Goal: Information Seeking & Learning: Find specific fact

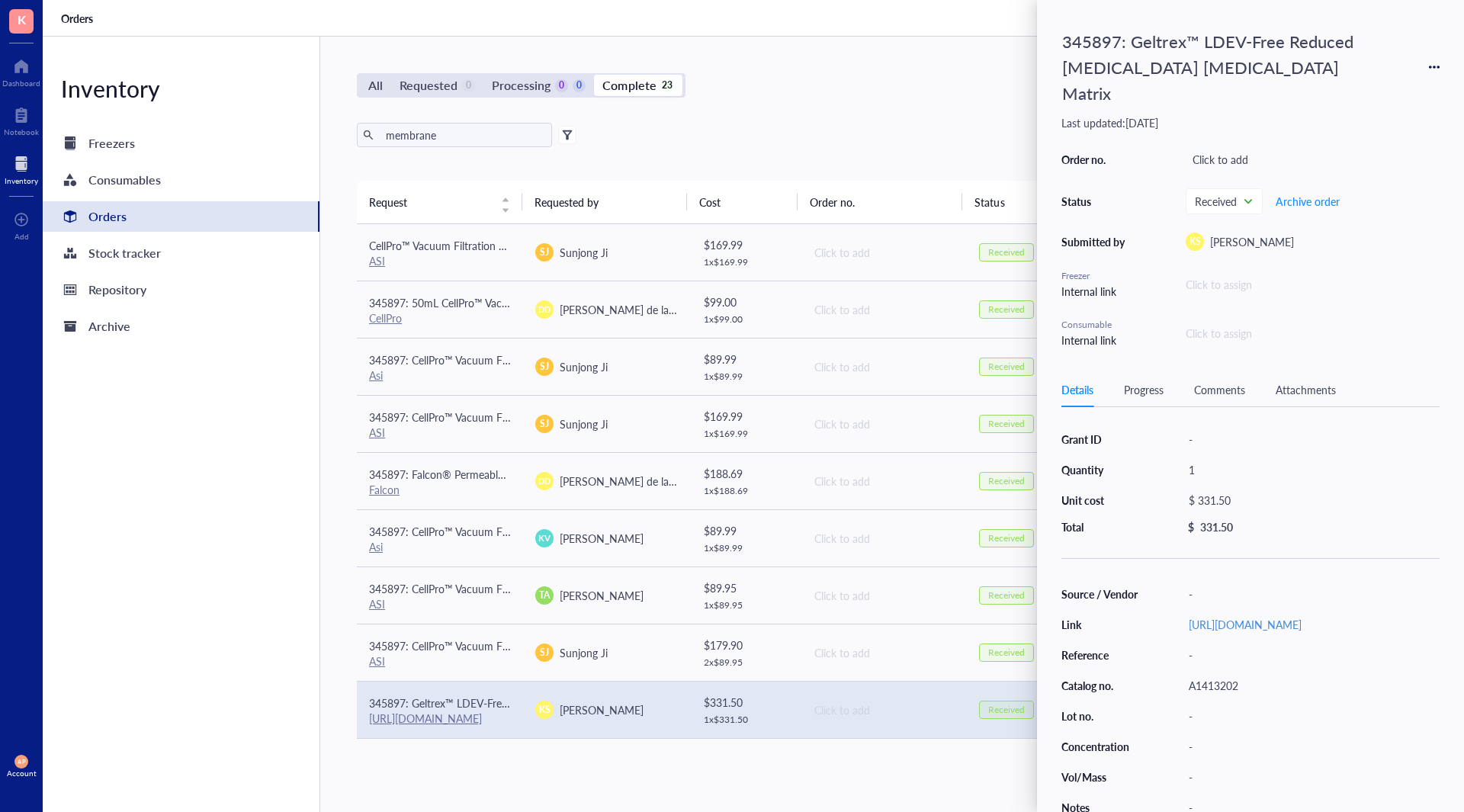
scroll to position [341, 0]
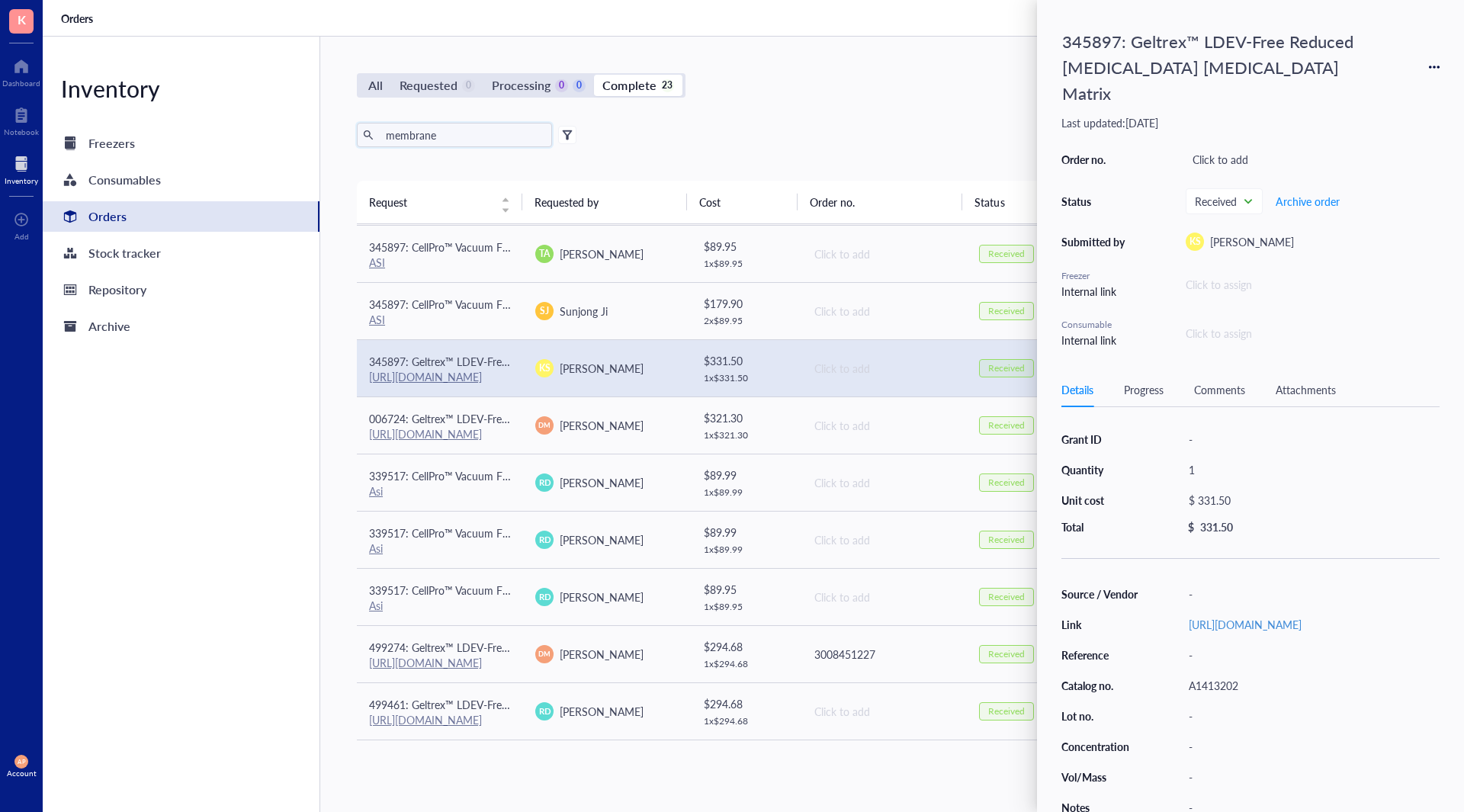
click at [460, 142] on input "membrane" at bounding box center [464, 134] width 167 height 23
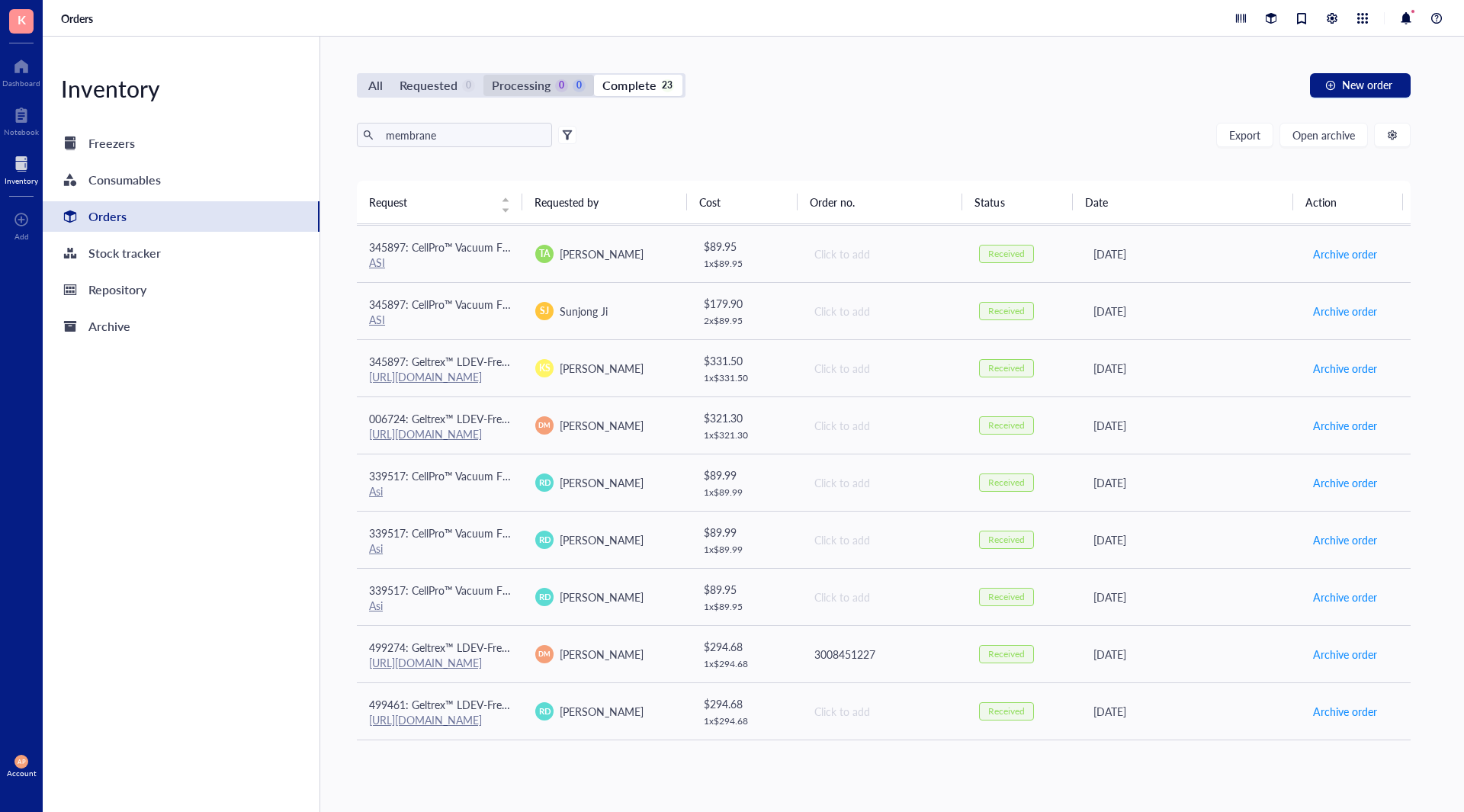
click at [517, 91] on div "Processing" at bounding box center [521, 86] width 59 height 22
click at [483, 75] on input "Processing 0 0" at bounding box center [483, 75] width 0 height 0
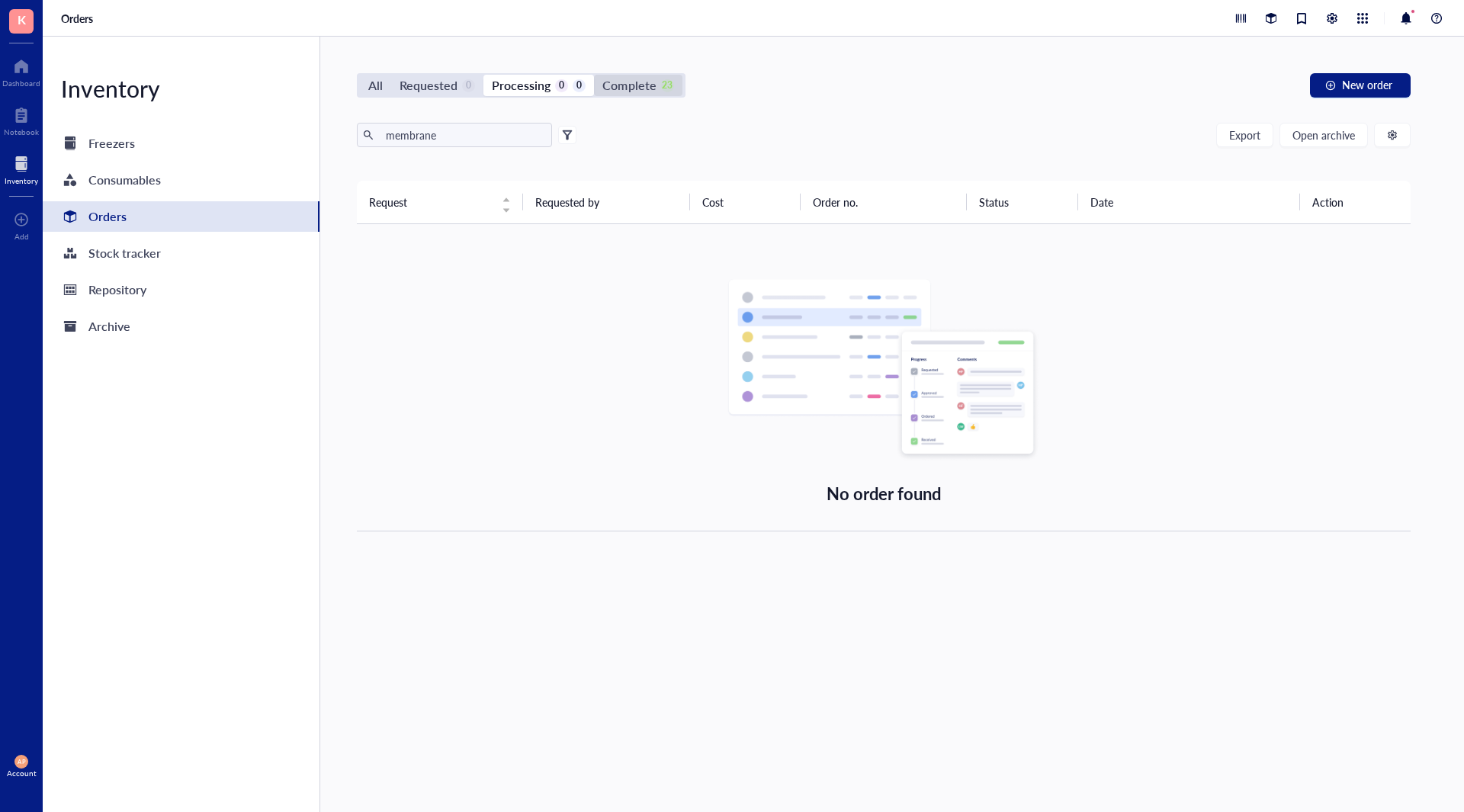
click at [640, 79] on div "Complete" at bounding box center [629, 86] width 53 height 22
click at [594, 75] on input "Complete 23" at bounding box center [594, 75] width 0 height 0
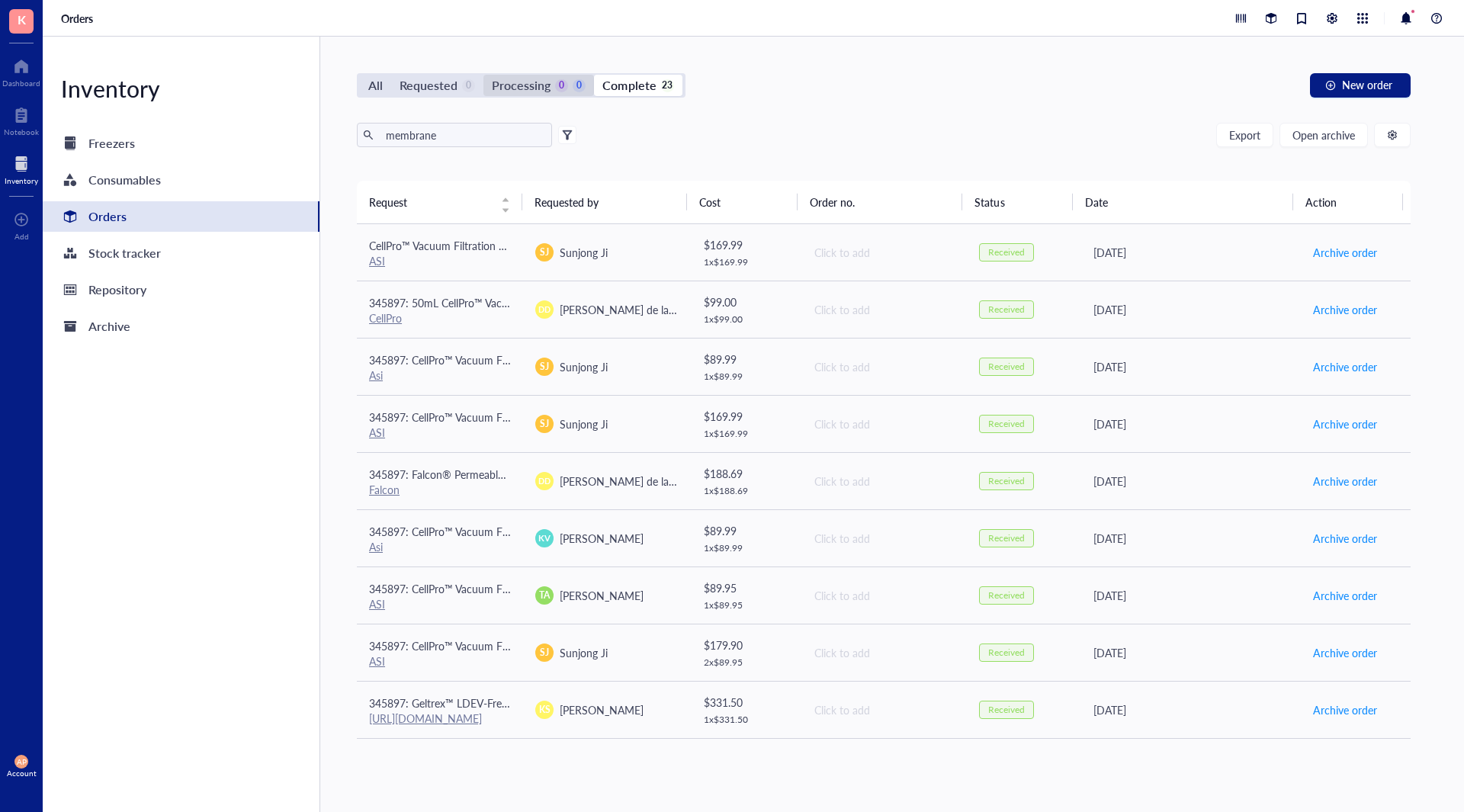
click at [563, 80] on div "0" at bounding box center [561, 86] width 13 height 13
click at [483, 75] on input "Processing 0 0" at bounding box center [483, 75] width 0 height 0
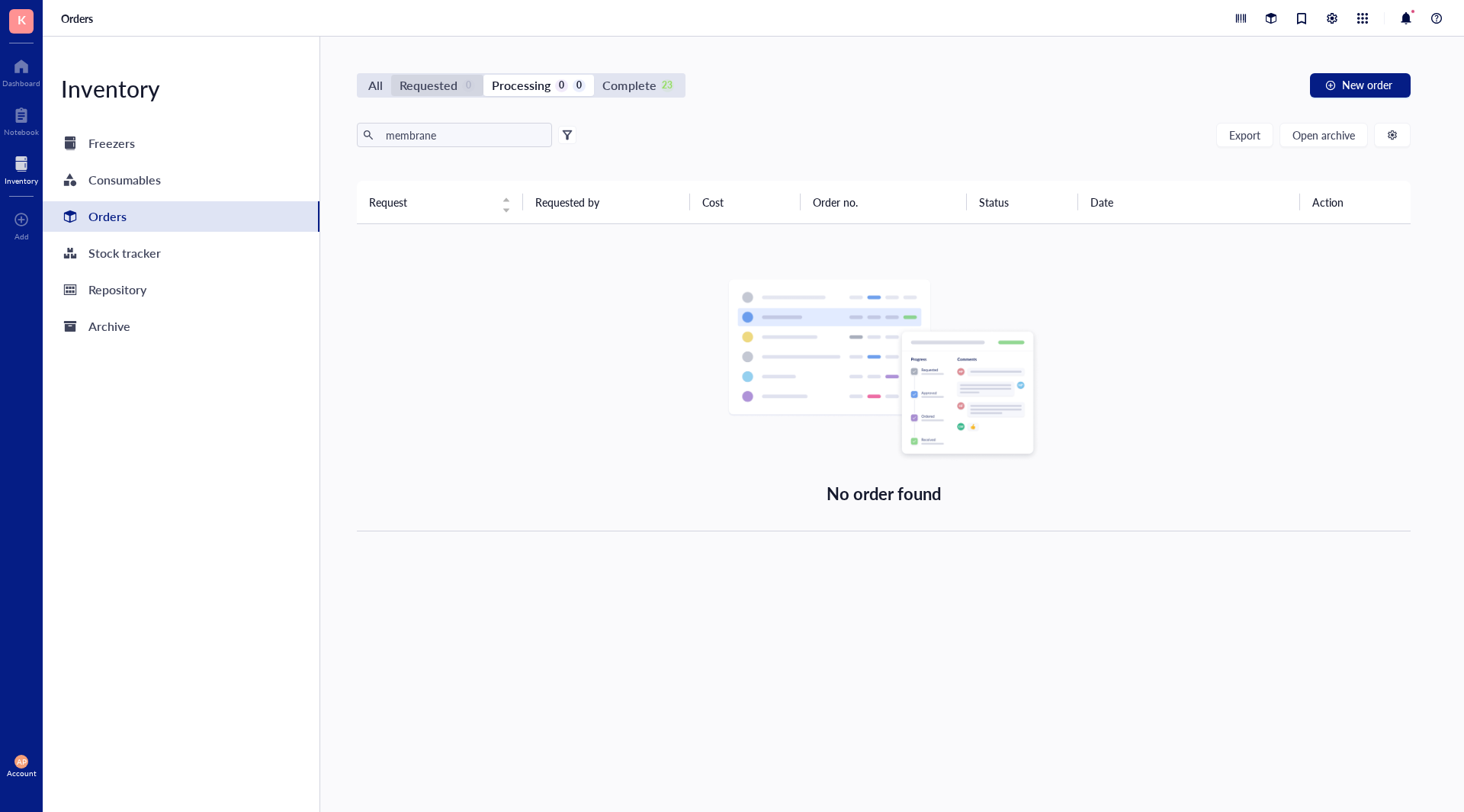
click at [453, 90] on div "Requested" at bounding box center [428, 86] width 58 height 22
click at [391, 75] on input "Requested 0" at bounding box center [391, 75] width 0 height 0
click at [621, 90] on div "Complete" at bounding box center [629, 86] width 53 height 22
click at [594, 75] on input "Complete 23" at bounding box center [594, 75] width 0 height 0
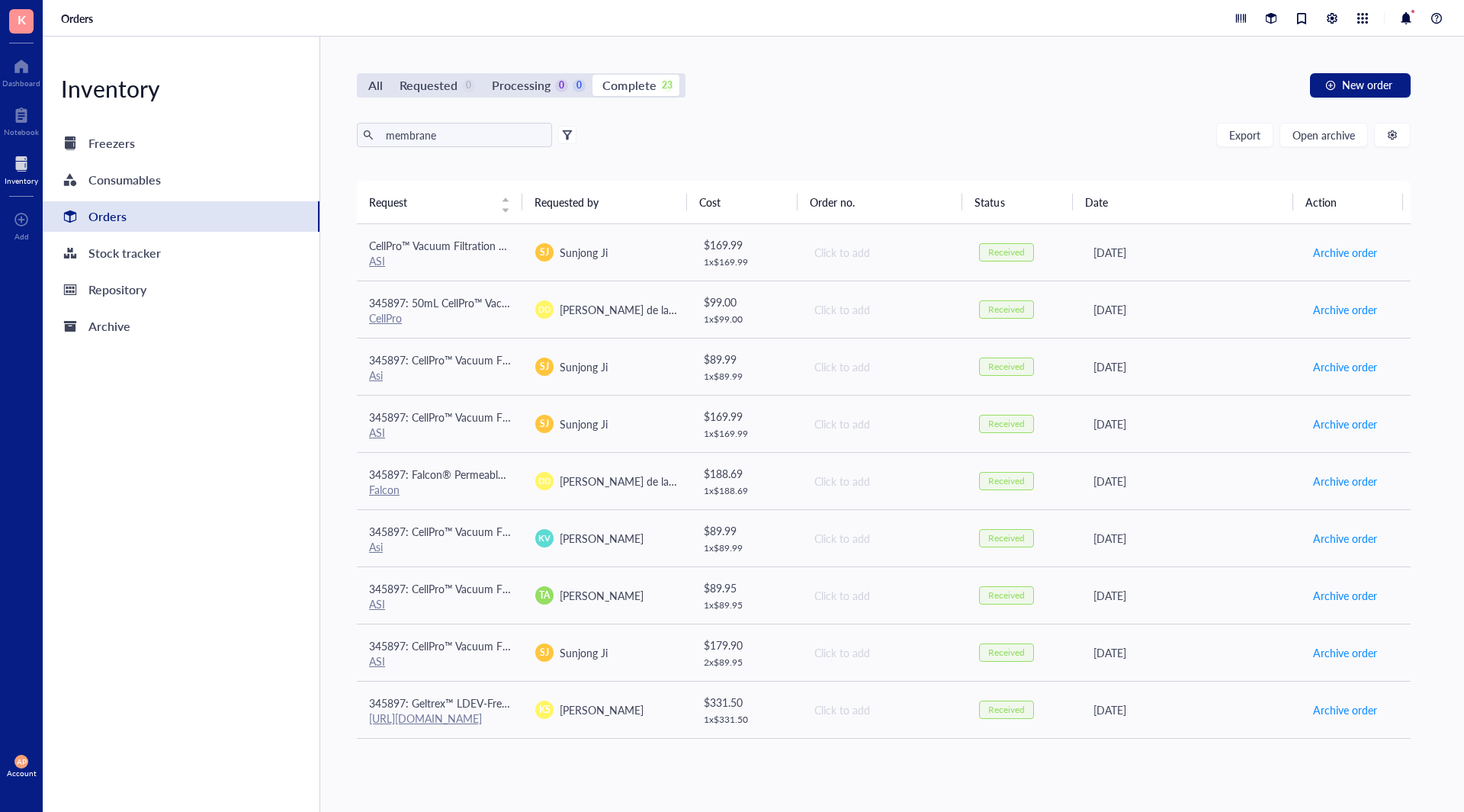
click at [543, 83] on div "Processing" at bounding box center [521, 86] width 59 height 22
click at [483, 75] on input "Processing 0 0" at bounding box center [483, 75] width 0 height 0
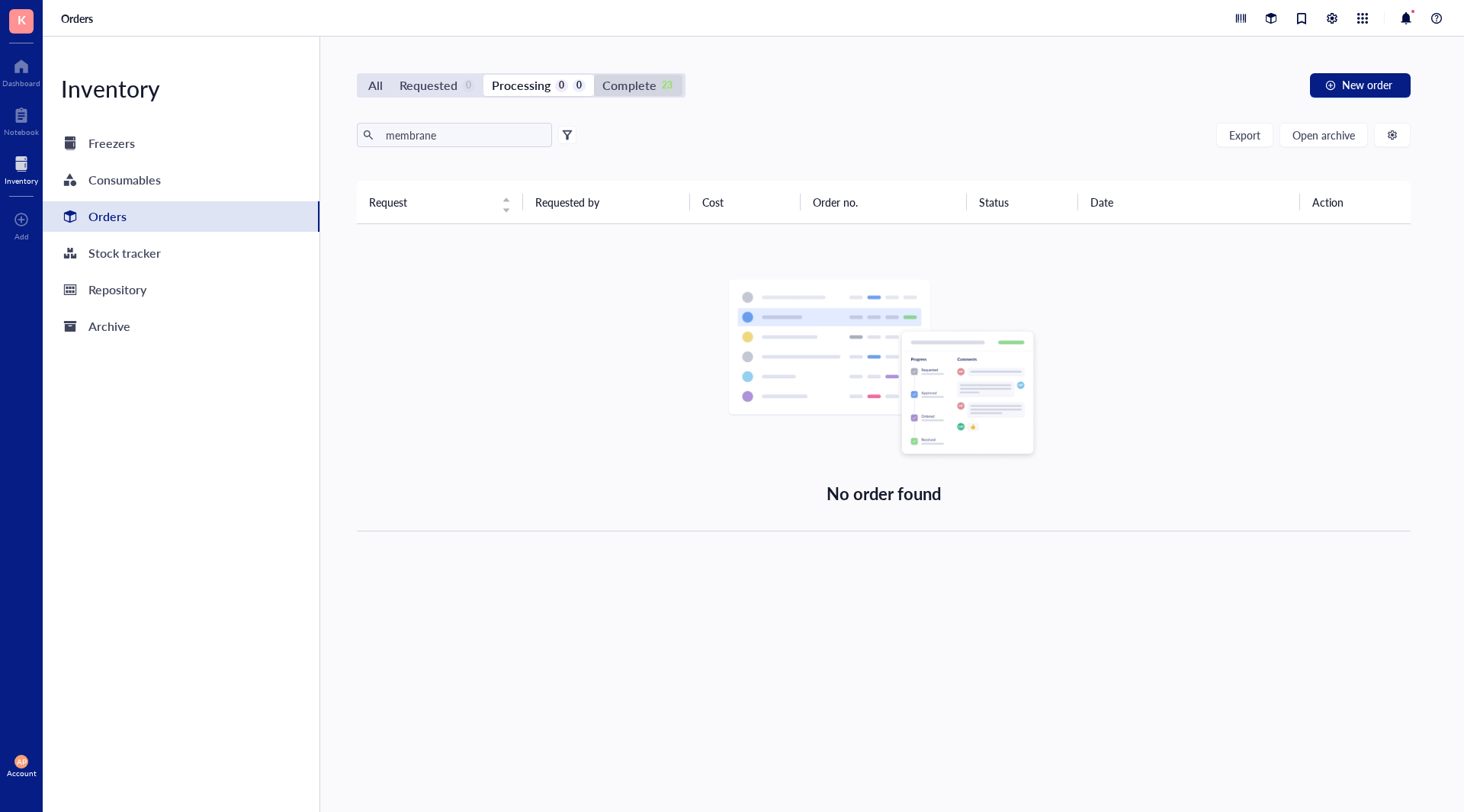
click at [675, 80] on div "Complete 23" at bounding box center [637, 86] width 88 height 22
click at [594, 75] on input "Complete 23" at bounding box center [594, 75] width 0 height 0
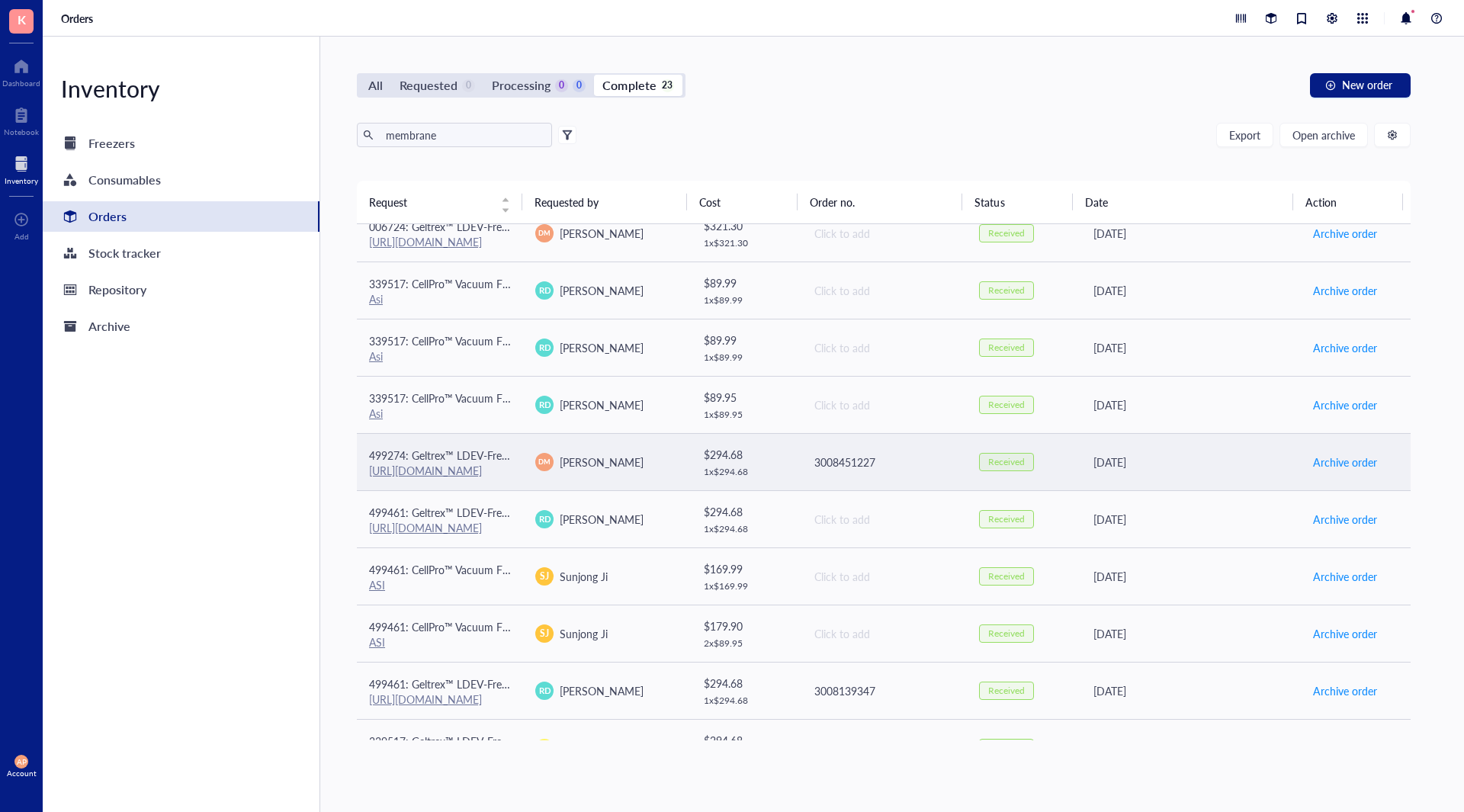
scroll to position [799, 0]
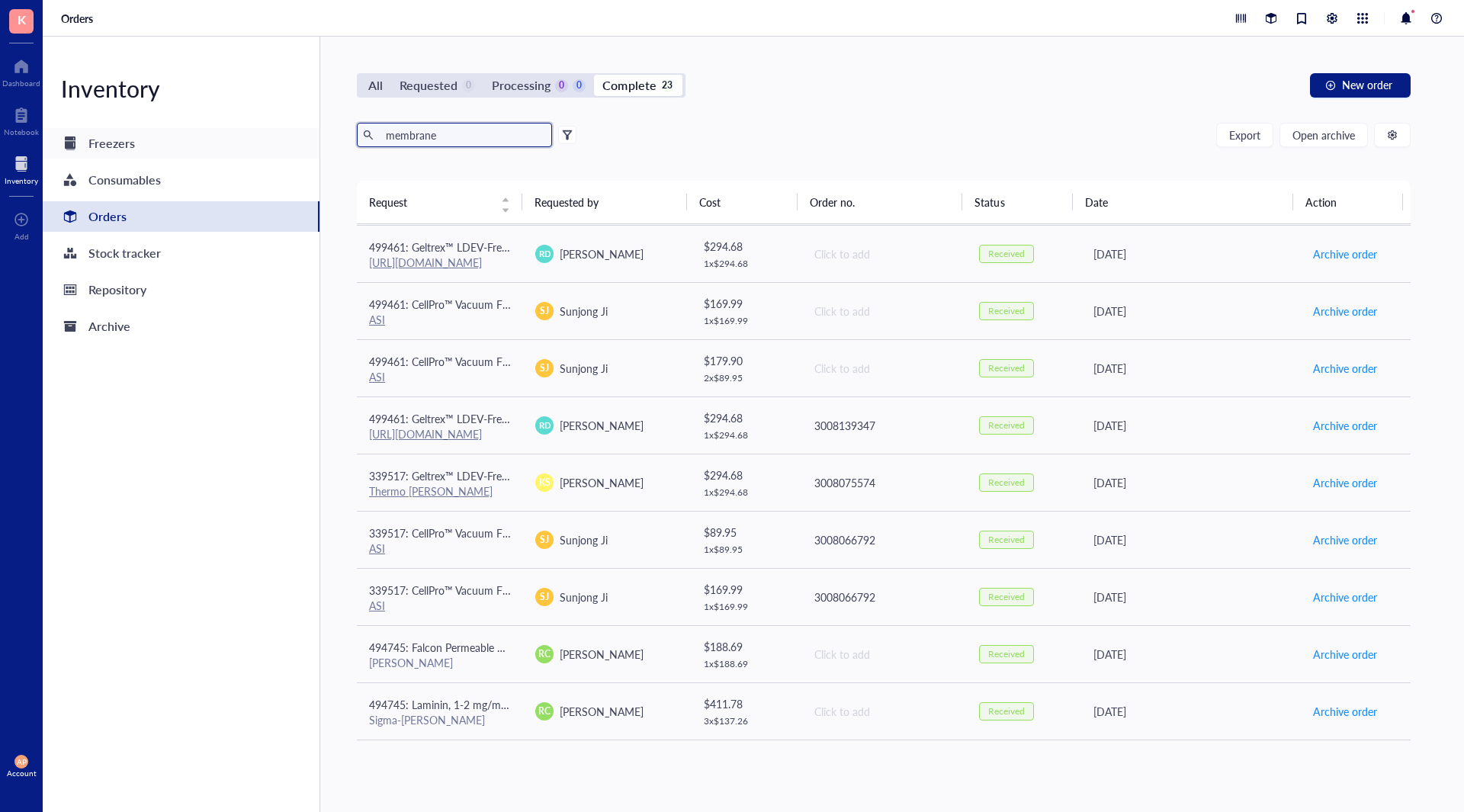
drag, startPoint x: 229, startPoint y: 134, endPoint x: 75, endPoint y: 129, distance: 154.1
click at [89, 134] on div "Inventory Freezers Consumables Orders Stock tracker Repository Archive All Requ…" at bounding box center [753, 424] width 1421 height 776
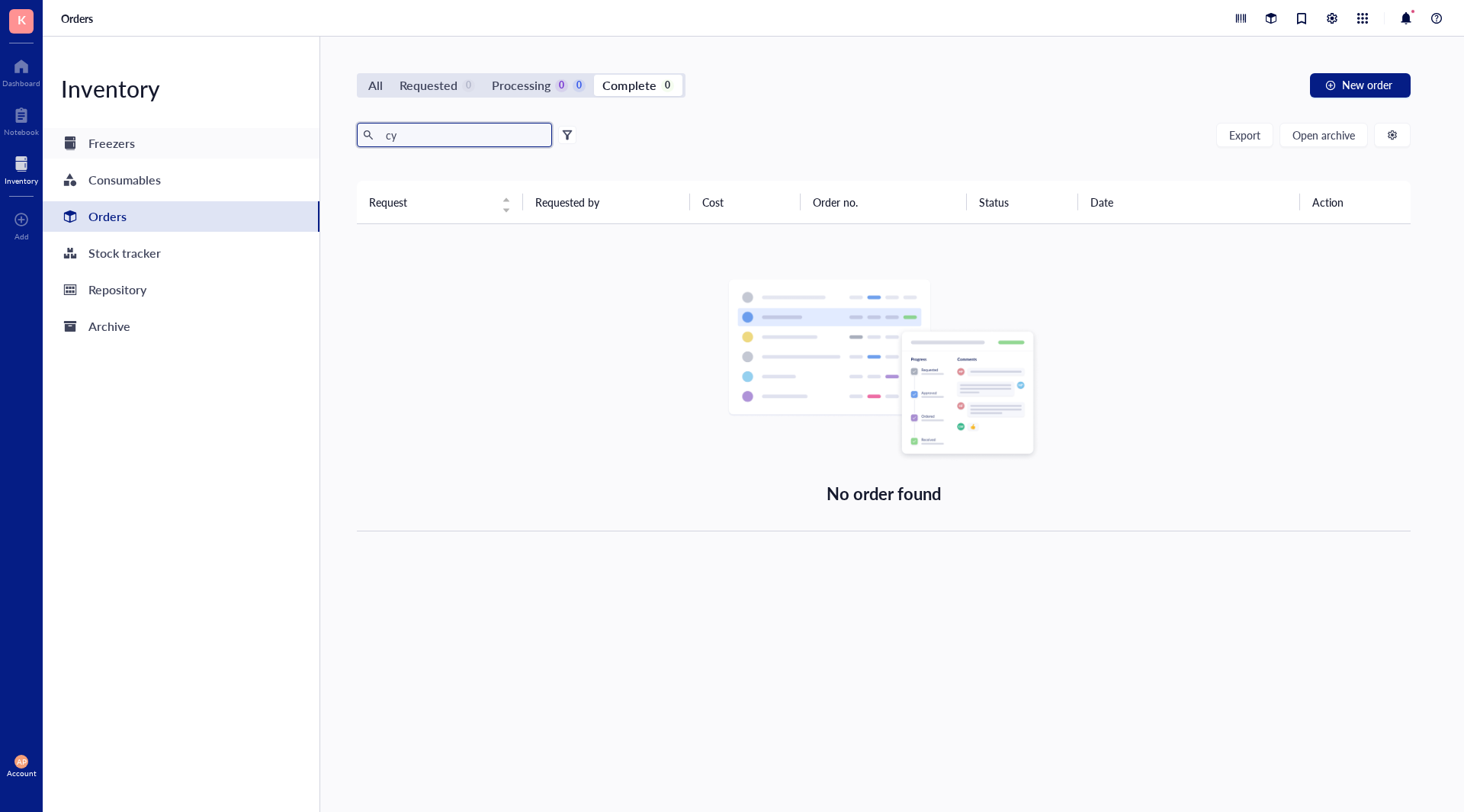
type input "c"
type input "sybr"
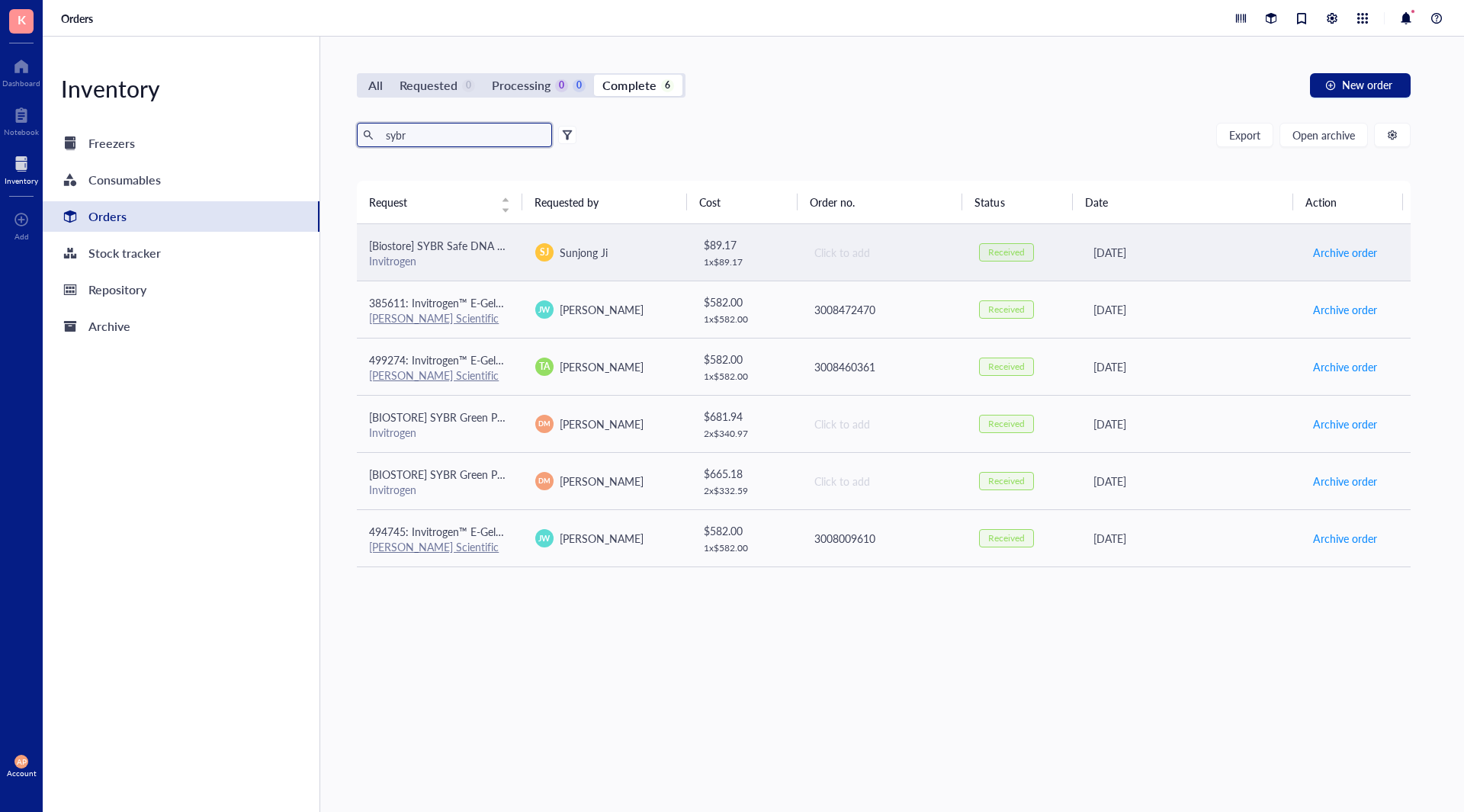
click at [496, 259] on div "Invitrogen" at bounding box center [440, 261] width 142 height 14
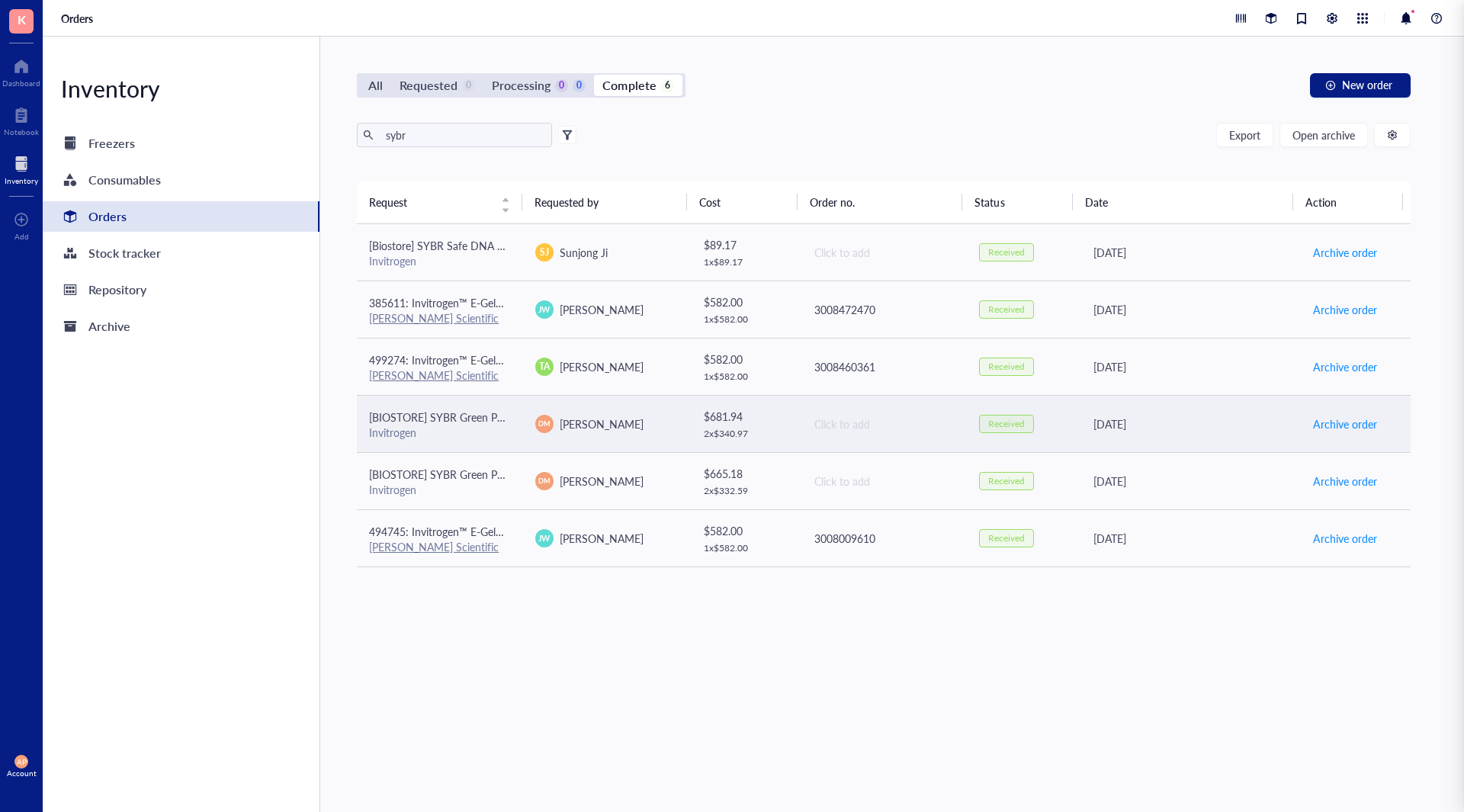
click at [460, 402] on td "[BIOSTORE] SYBR Green PCR Master Mix Invitrogen" at bounding box center [440, 423] width 167 height 57
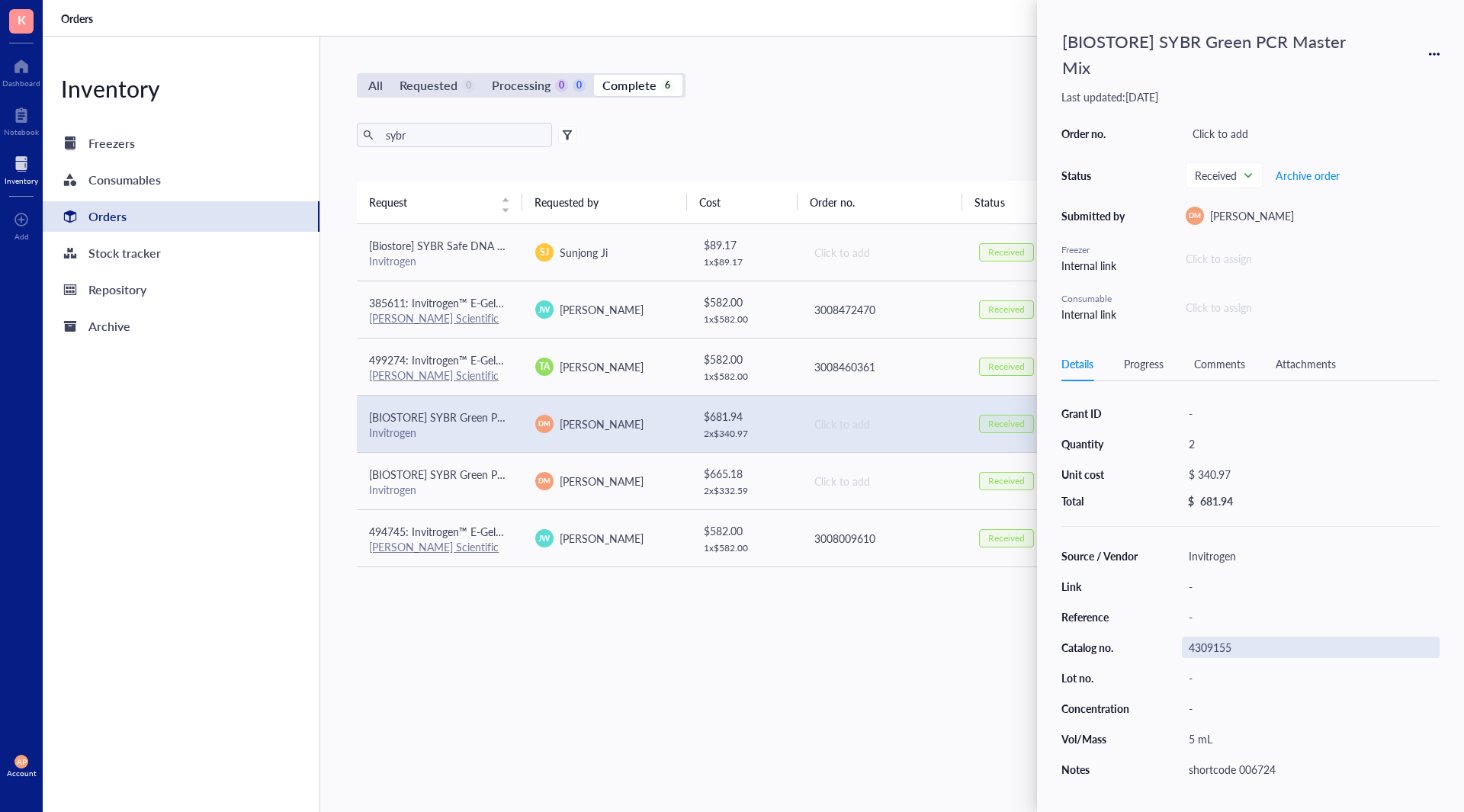
click at [1279, 645] on div "4309155" at bounding box center [1311, 647] width 258 height 22
drag, startPoint x: 1266, startPoint y: 649, endPoint x: 1179, endPoint y: 646, distance: 87.1
click at [1227, 645] on div "4309155" at bounding box center [1311, 647] width 258 height 22
drag, startPoint x: 1234, startPoint y: 646, endPoint x: 1140, endPoint y: 646, distance: 94.0
click at [1140, 646] on div "Source / Vendor Invitrogen Link - Reference - Catalog no. 4309155 Lot no. - Con…" at bounding box center [1251, 662] width 378 height 234
